Goal: Communication & Community: Answer question/provide support

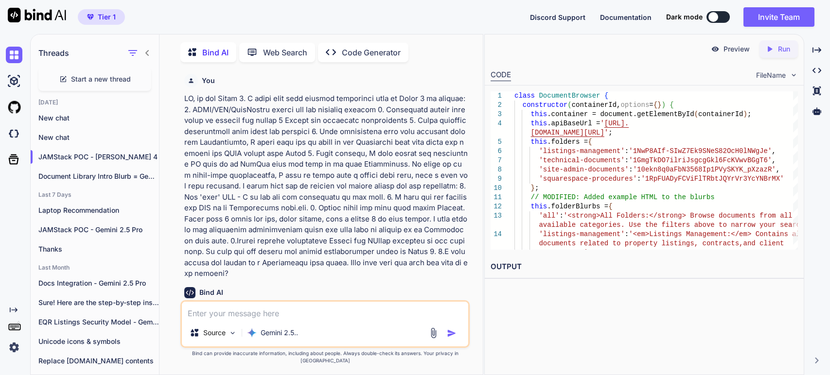
click at [243, 320] on textarea at bounding box center [325, 311] width 286 height 18
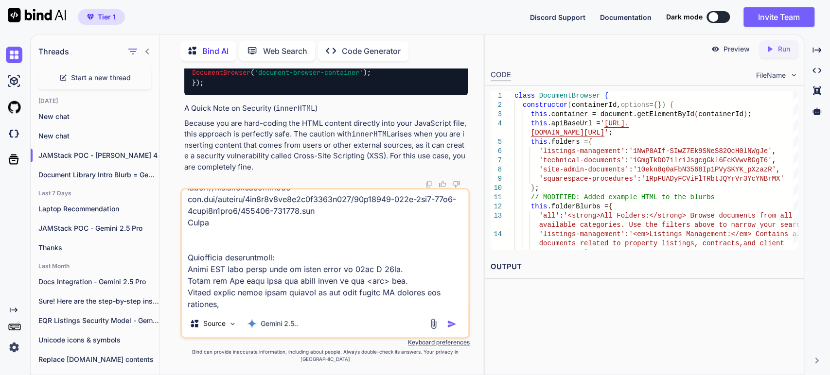
scroll to position [363, 0]
click at [230, 303] on textarea at bounding box center [325, 250] width 286 height 121
type textarea "Lorem ips - dolor sitametco. Adip el sed doei temporincid. Utl etdo magn aliq e…"
click at [453, 329] on img "button" at bounding box center [452, 325] width 10 height 10
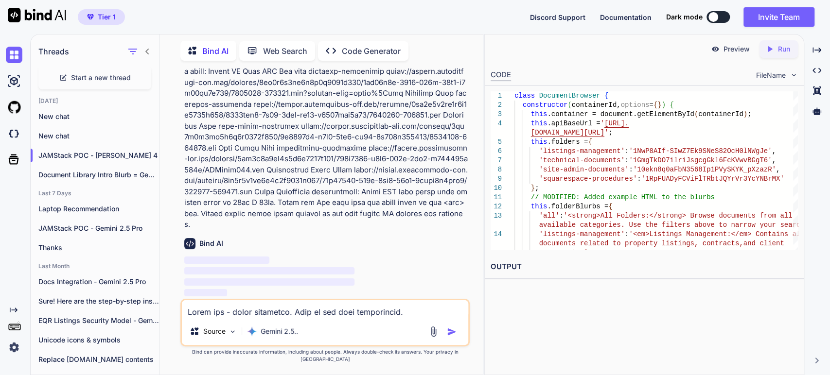
scroll to position [27323, 0]
click at [817, 72] on icon "Created with Pixso." at bounding box center [817, 70] width 9 height 9
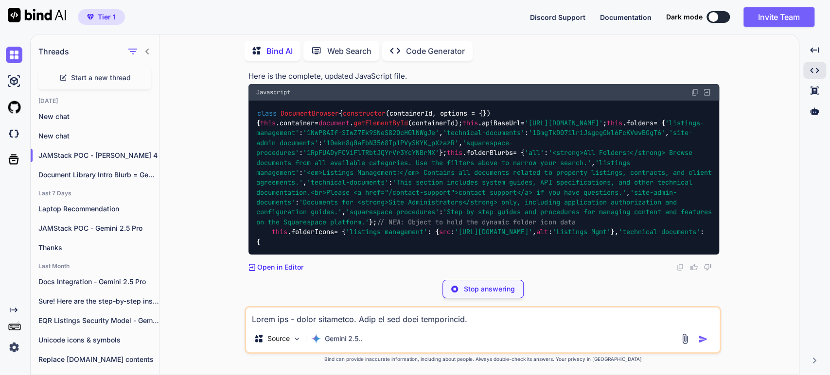
scroll to position [23780, 0]
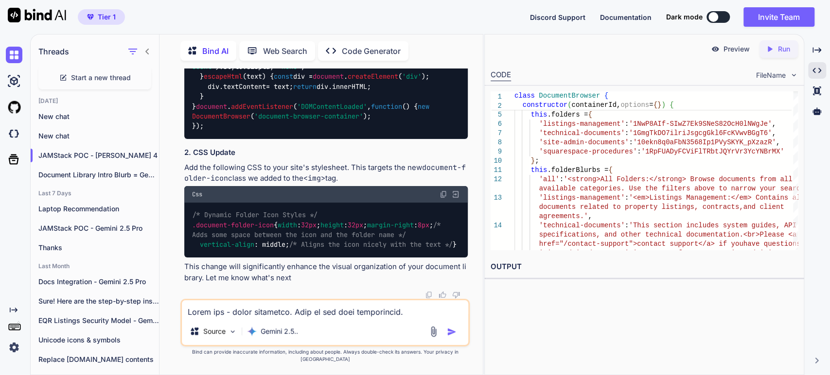
scroll to position [31616, 0]
click at [247, 272] on p "This change will significantly enhance the visual organization of your document…" at bounding box center [326, 273] width 284 height 22
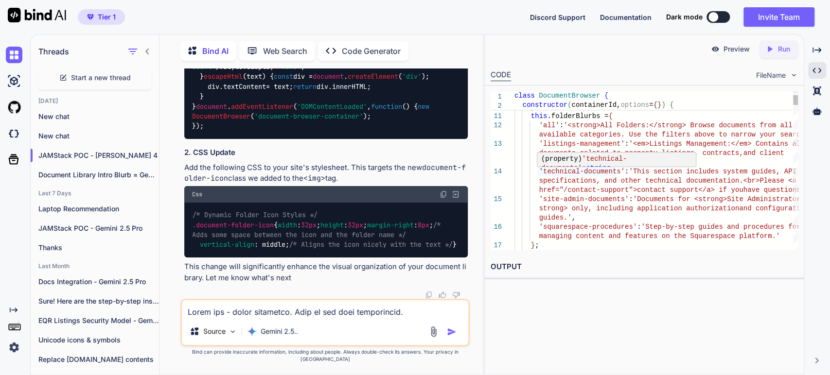
scroll to position [0, 0]
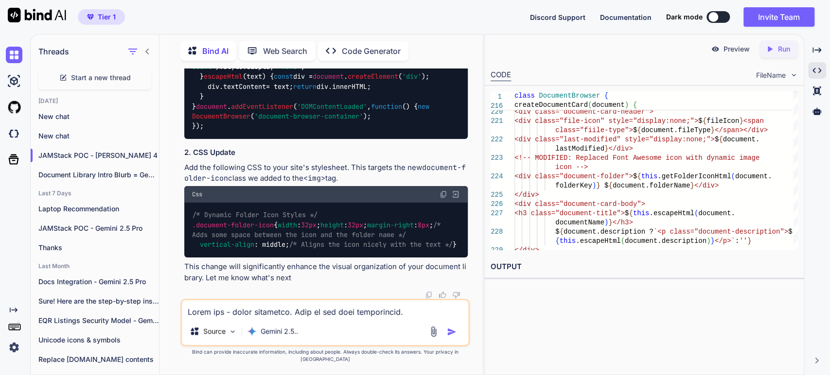
click at [218, 179] on p "Add the following CSS to your site's stylesheet. This targets the new document-…" at bounding box center [326, 173] width 284 height 22
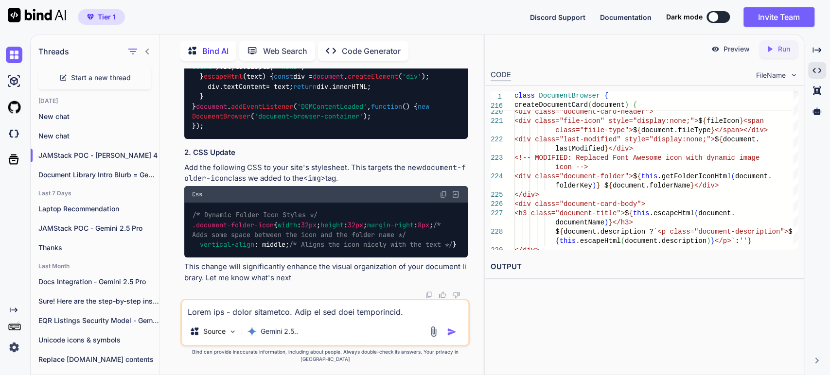
click at [292, 181] on p "Add the following CSS to your site's stylesheet. This targets the new document-…" at bounding box center [326, 173] width 284 height 22
click at [457, 190] on img at bounding box center [455, 194] width 9 height 9
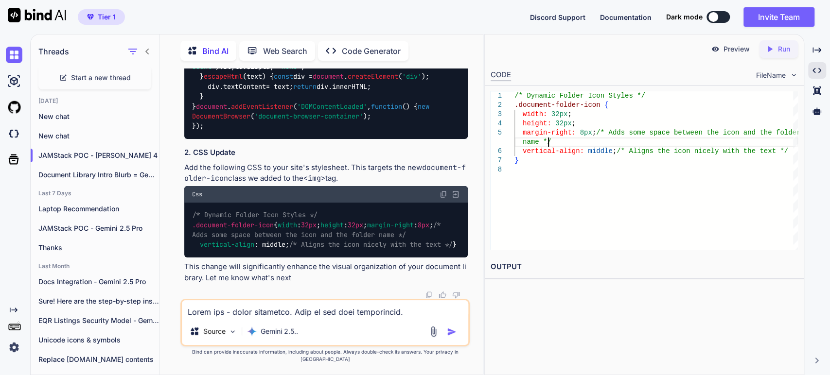
scroll to position [0, 0]
click at [557, 146] on div "/* Dynamic Folder Icon Styles */ .document-folder-icon { width: 32px ; height: …" at bounding box center [657, 170] width 284 height 159
type textarea "/* Dynamic Folder Icon Styles */ .document-folder-icon { width: 32px; height: 3…"
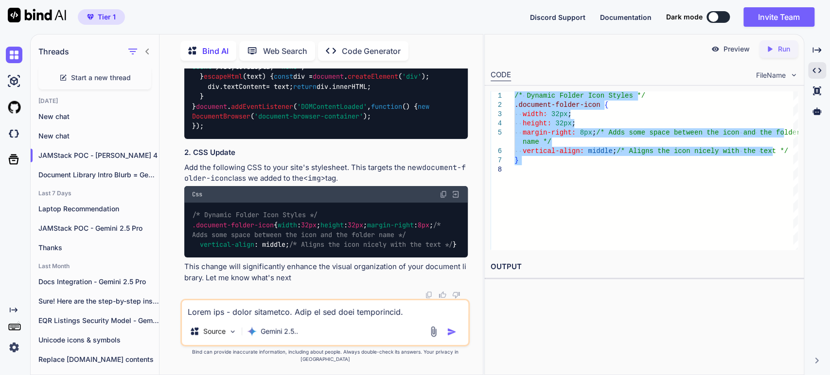
click at [220, 315] on textarea at bounding box center [325, 310] width 286 height 18
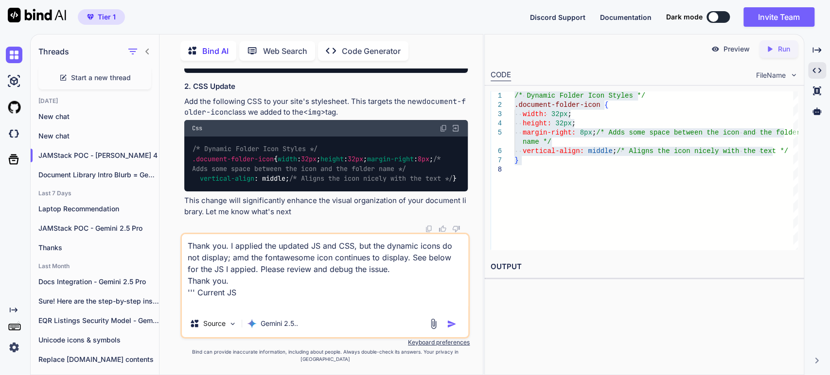
click at [229, 278] on textarea "Thank you. I applied the updated JS and CSS, but the dynamic icons do not displ…" at bounding box center [325, 272] width 286 height 76
click at [231, 279] on textarea "Thank you. I applied the updated JS and CSS, but the dynamic icons do not displ…" at bounding box center [325, 272] width 286 height 76
click at [217, 310] on textarea "Thank you. I applied the updated JS and CSS, but the dynamic icons do not displ…" at bounding box center [325, 272] width 286 height 76
paste textarea "class DocumentBrowser { constructor(containerId, options = {}) { this.container…"
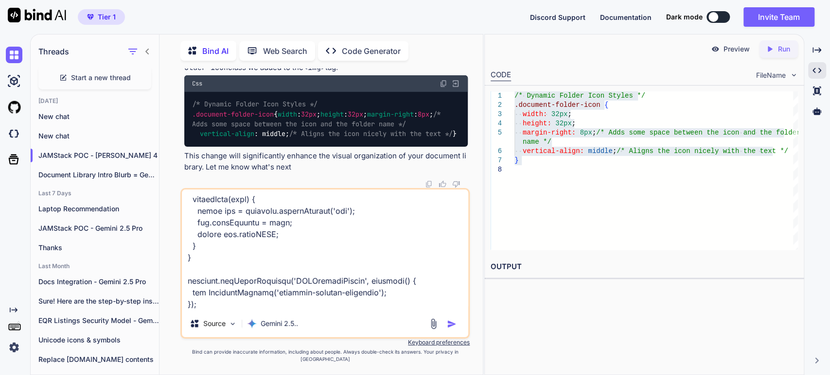
scroll to position [8114, 0]
click at [242, 297] on textarea at bounding box center [325, 250] width 286 height 121
type textarea "Thank you. I applied the updated JS and CSS, but the dynamic icons do not displ…"
click at [449, 329] on img "button" at bounding box center [452, 325] width 10 height 10
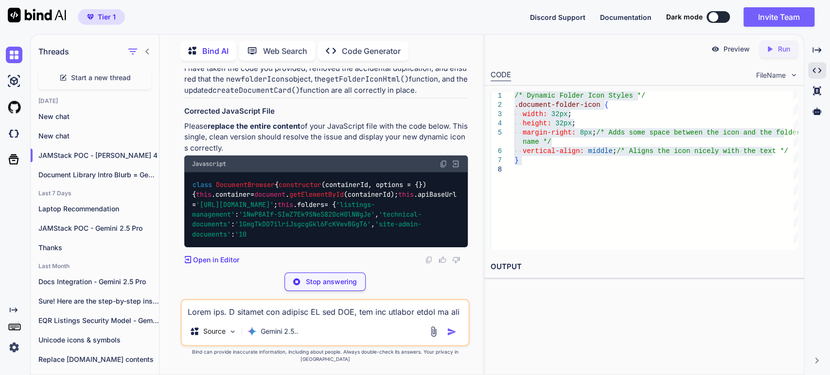
scroll to position [34847, 0]
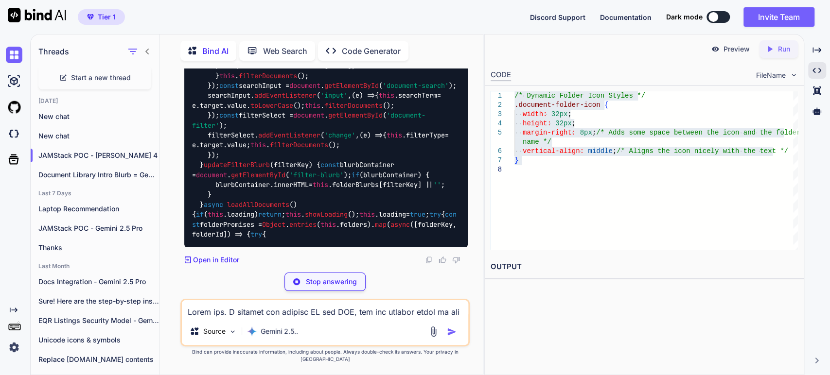
scroll to position [34901, 0]
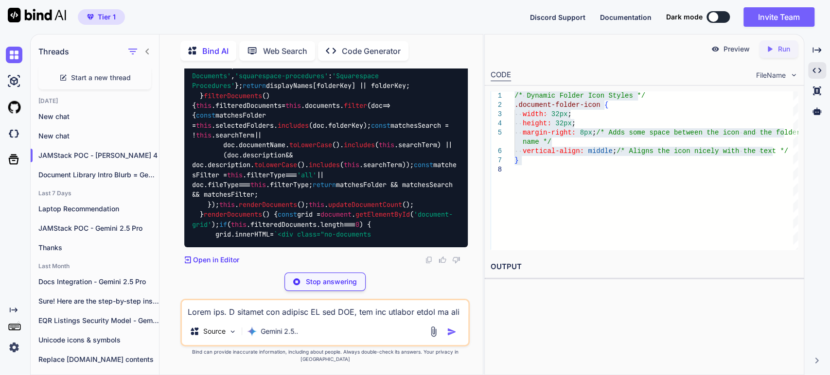
scroll to position [35009, 0]
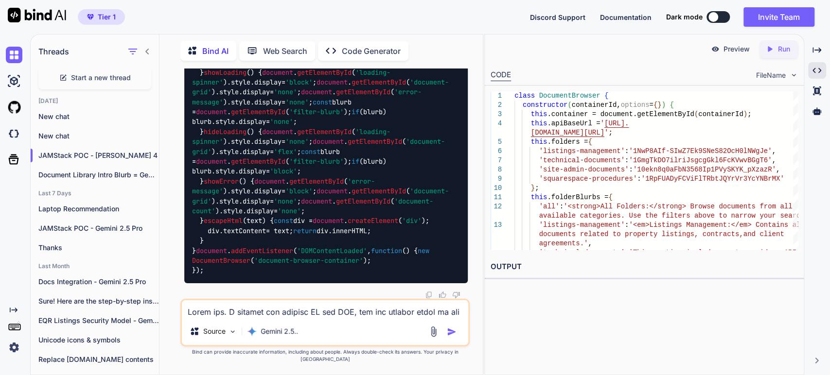
scroll to position [38713, 0]
click at [813, 47] on icon "Created with Pixso." at bounding box center [817, 50] width 9 height 9
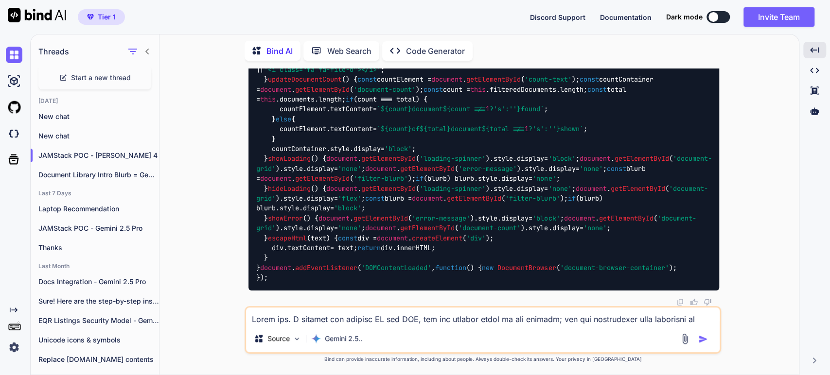
scroll to position [29256, 0]
